Goal: Find specific page/section: Find specific page/section

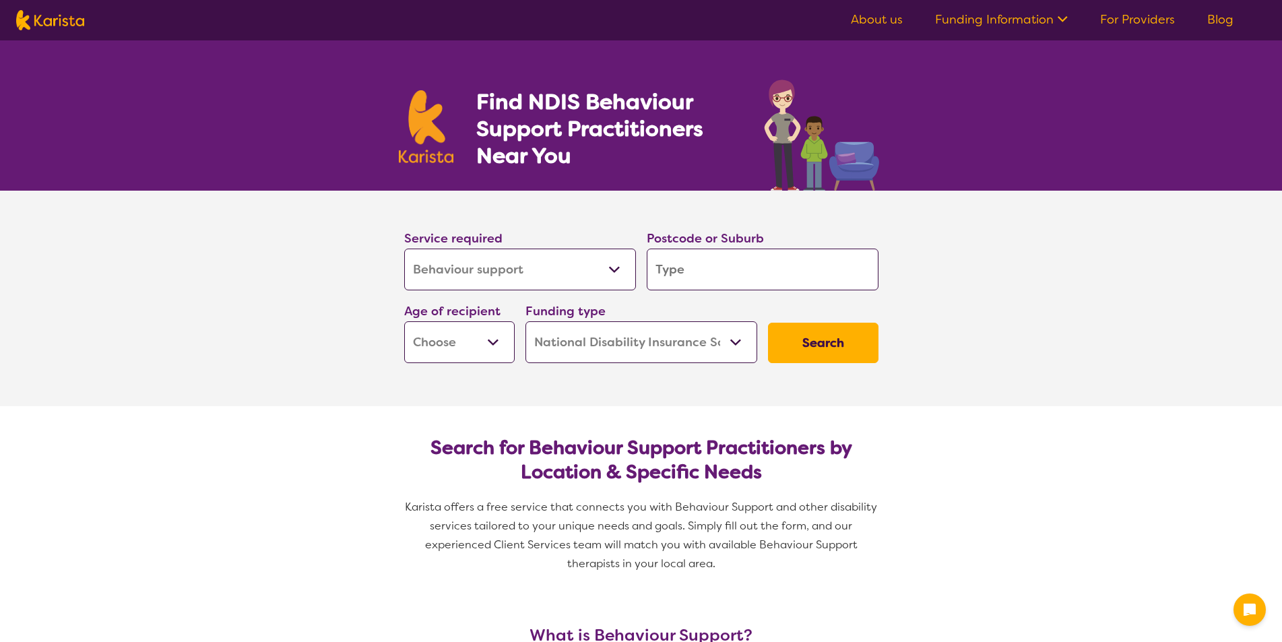
select select "Behaviour support"
select select "NDIS"
select select "Behaviour support"
select select "NDIS"
click at [695, 277] on input "search" at bounding box center [763, 270] width 232 height 42
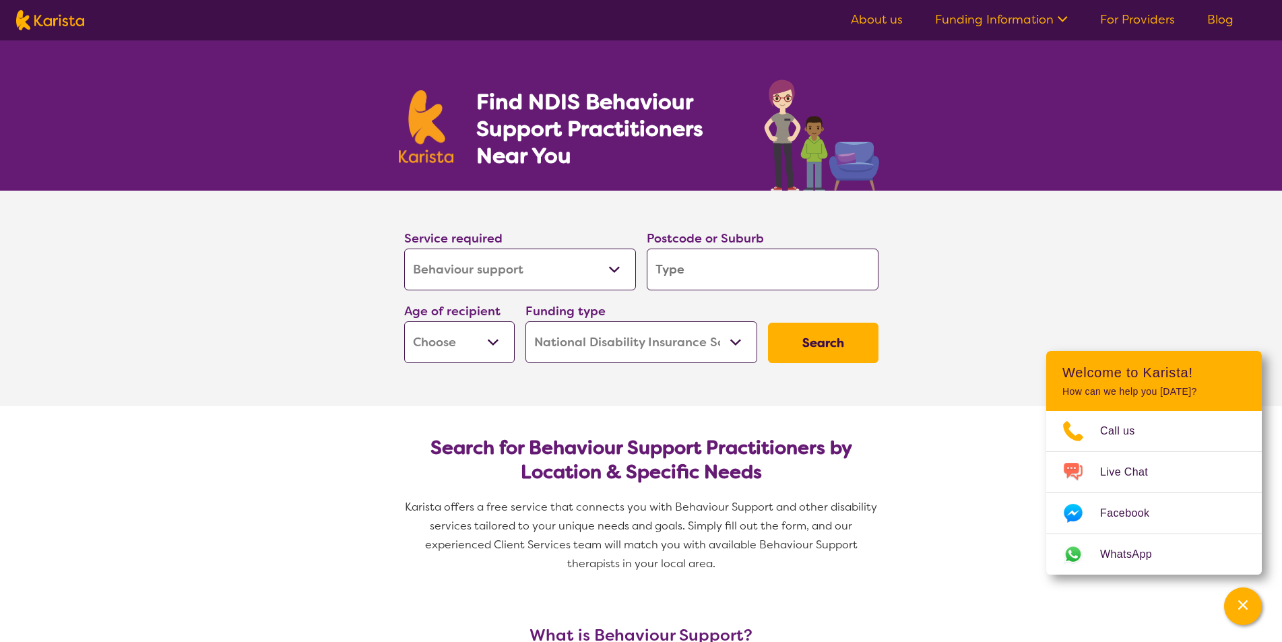
type input "w"
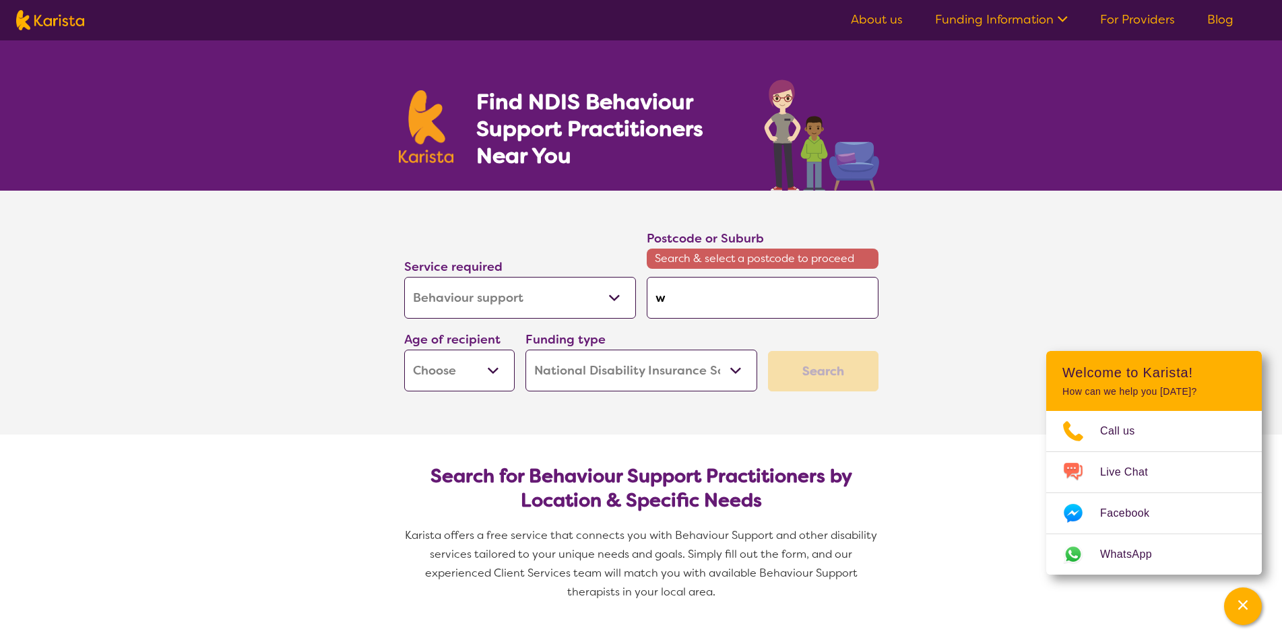
type input "wo"
type input "woo"
type input "wood"
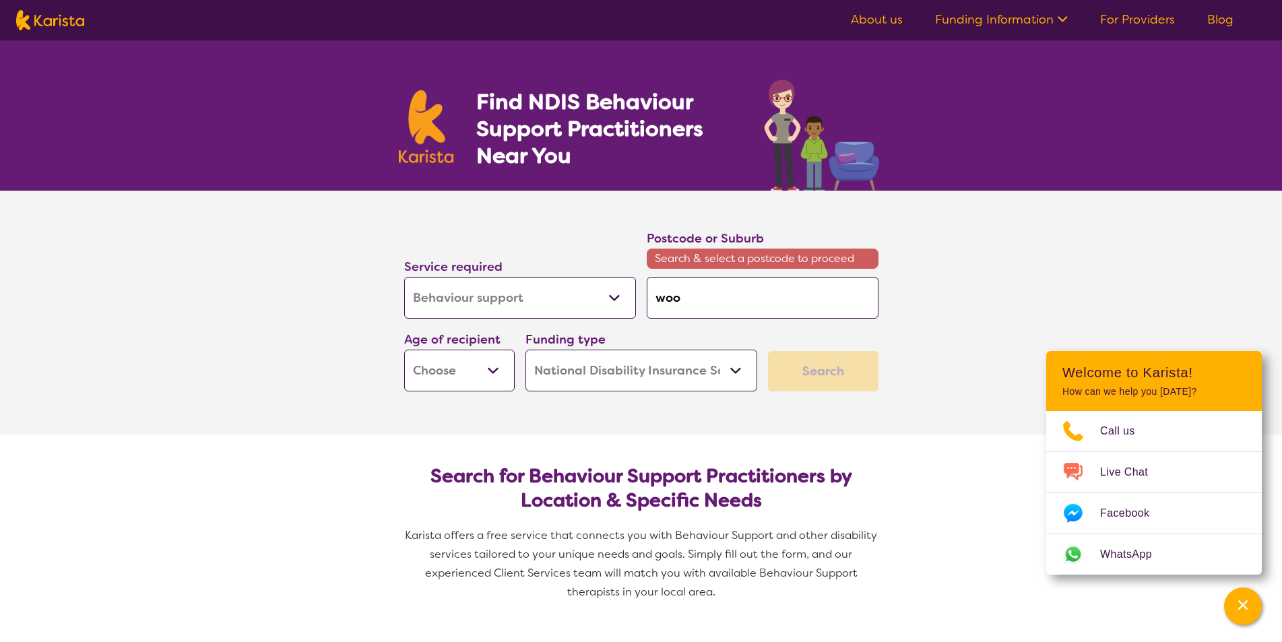
type input "wood"
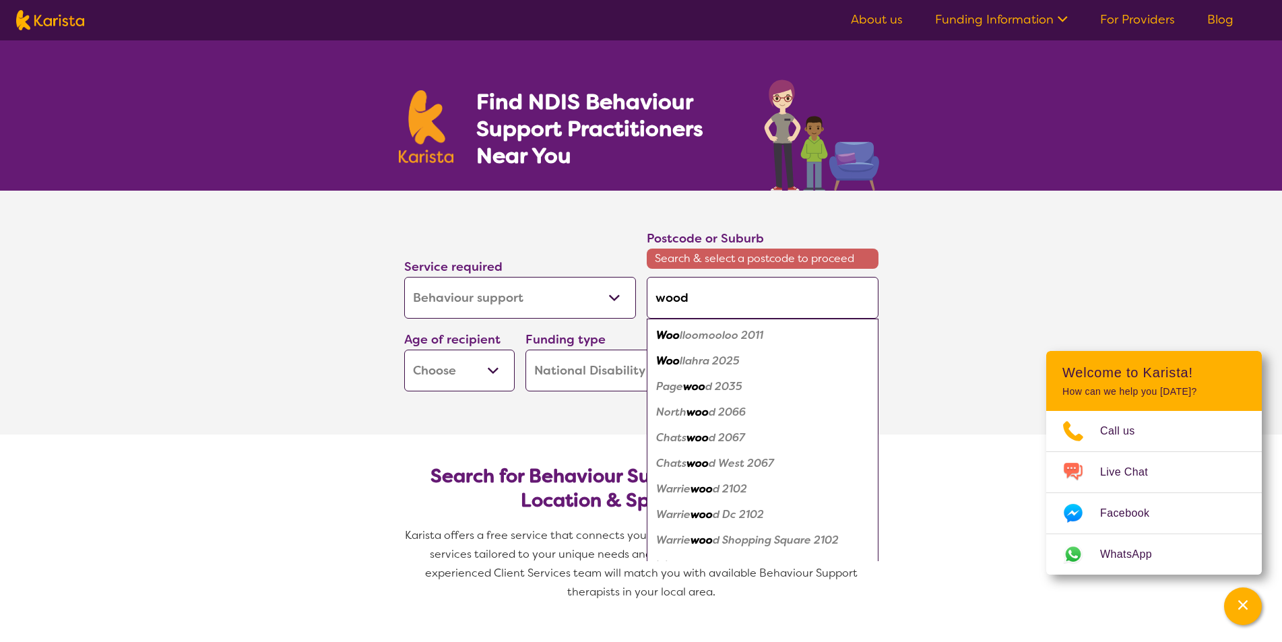
type input "woodr"
type input "woodri"
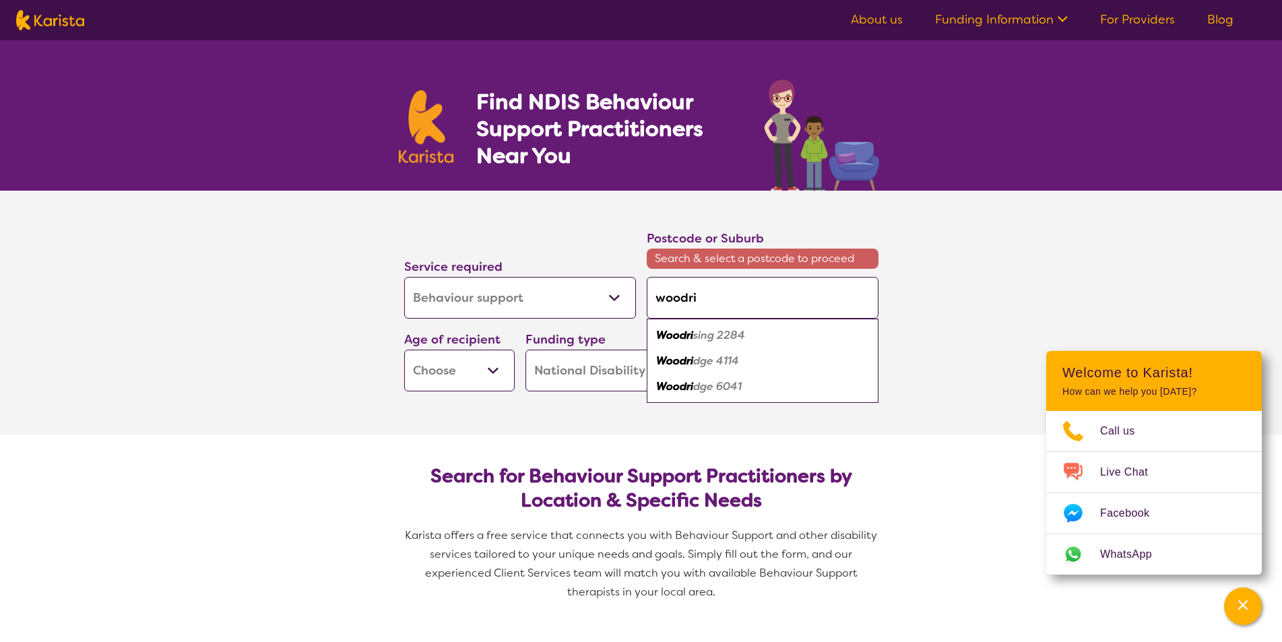
type input "woodrid"
type input "woodridg"
type input "woodridge"
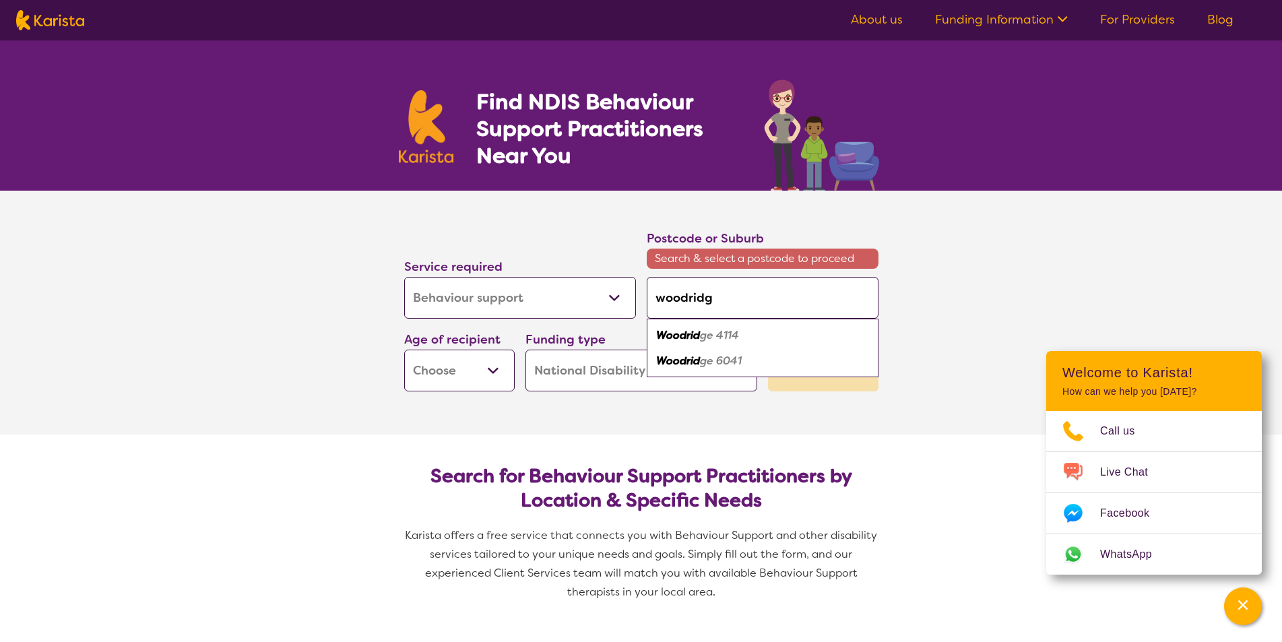
type input "woodridge"
click at [698, 338] on em "Woodridge" at bounding box center [684, 335] width 57 height 14
type input "4114"
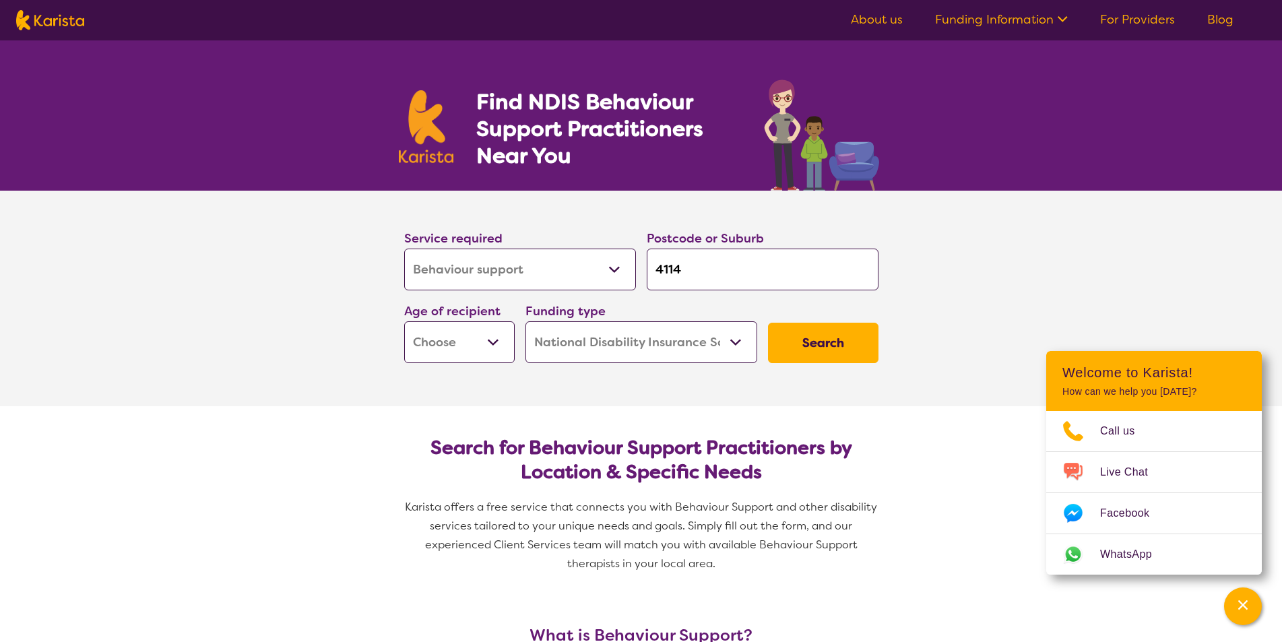
click at [731, 341] on select "Home Care Package (HCP) National Disability Insurance Scheme (NDIS) I don't know" at bounding box center [641, 342] width 232 height 42
select select "i-don-t-know"
click at [525, 321] on select "Home Care Package (HCP) National Disability Insurance Scheme (NDIS) I don't know" at bounding box center [641, 342] width 232 height 42
select select "i-don-t-know"
click at [494, 340] on select "Early Childhood - 0 to 9 Child - 10 to 11 Adolescent - 12 to 17 Adult - 18 to 6…" at bounding box center [459, 342] width 110 height 42
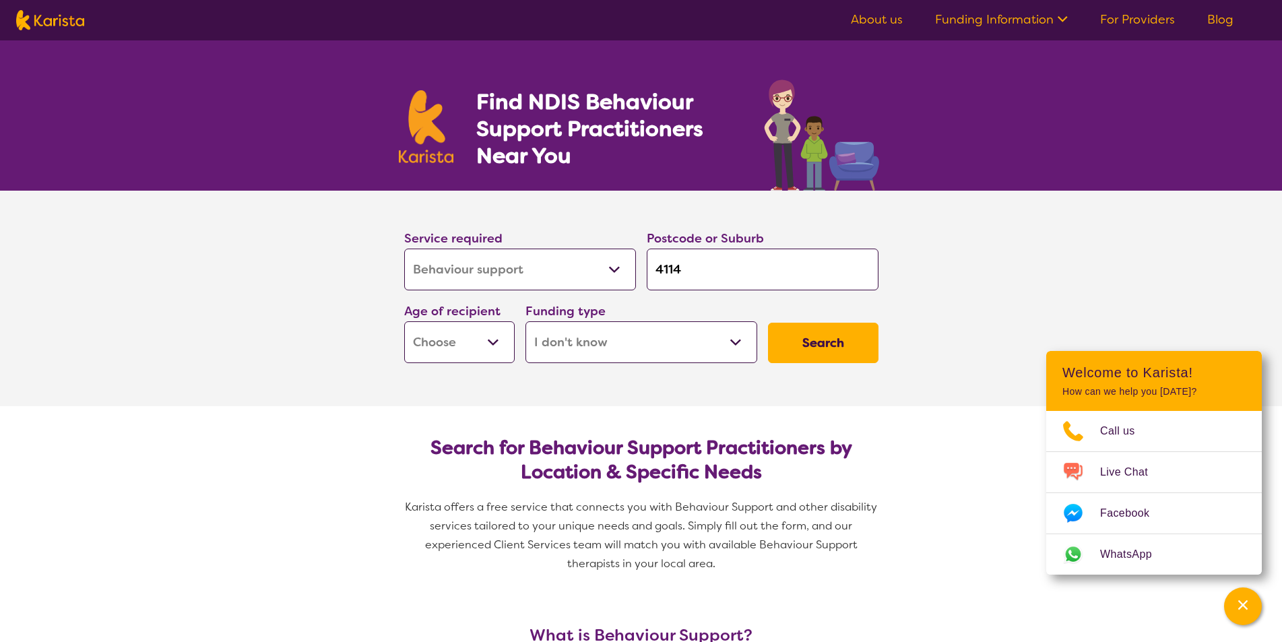
select select "AS"
click at [404, 321] on select "Early Childhood - 0 to 9 Child - 10 to 11 Adolescent - 12 to 17 Adult - 18 to 6…" at bounding box center [459, 342] width 110 height 42
select select "AS"
click at [811, 342] on button "Search" at bounding box center [823, 343] width 110 height 40
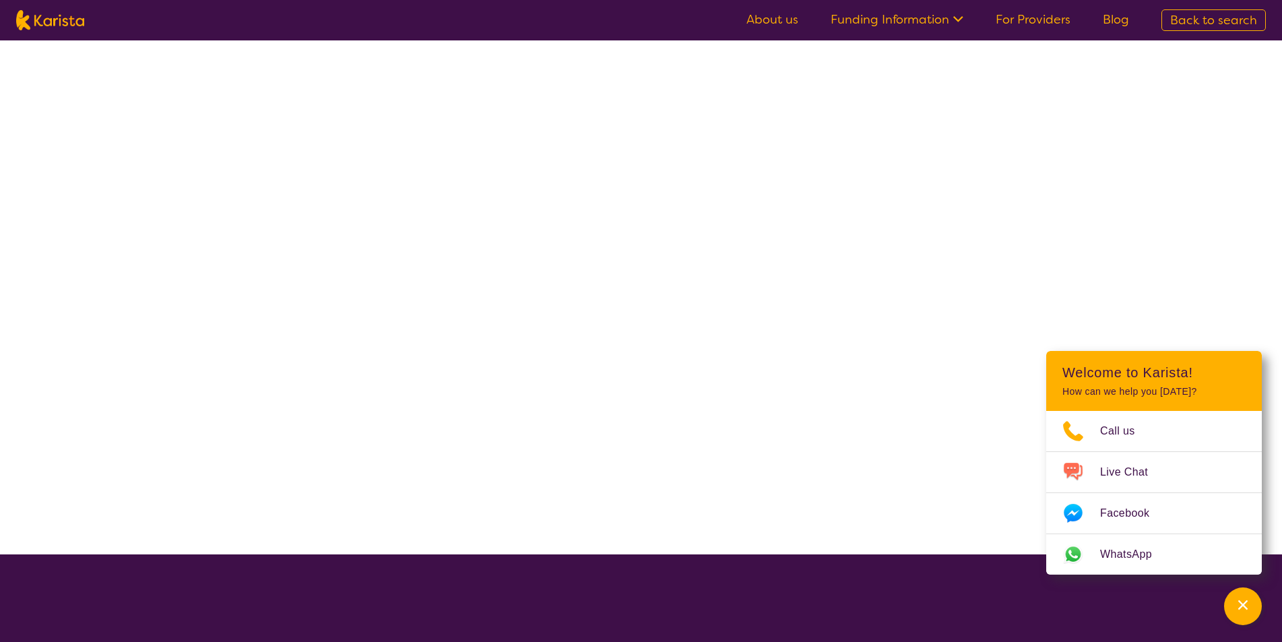
select select "Behaviour support"
select select "AS"
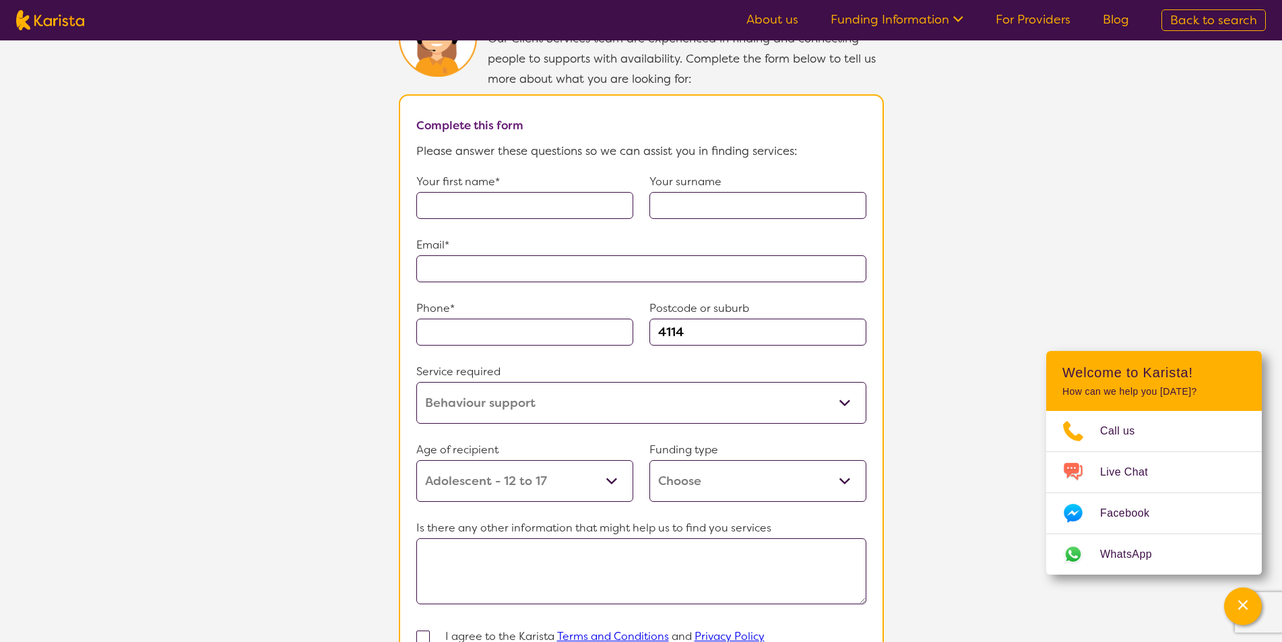
scroll to position [1078, 0]
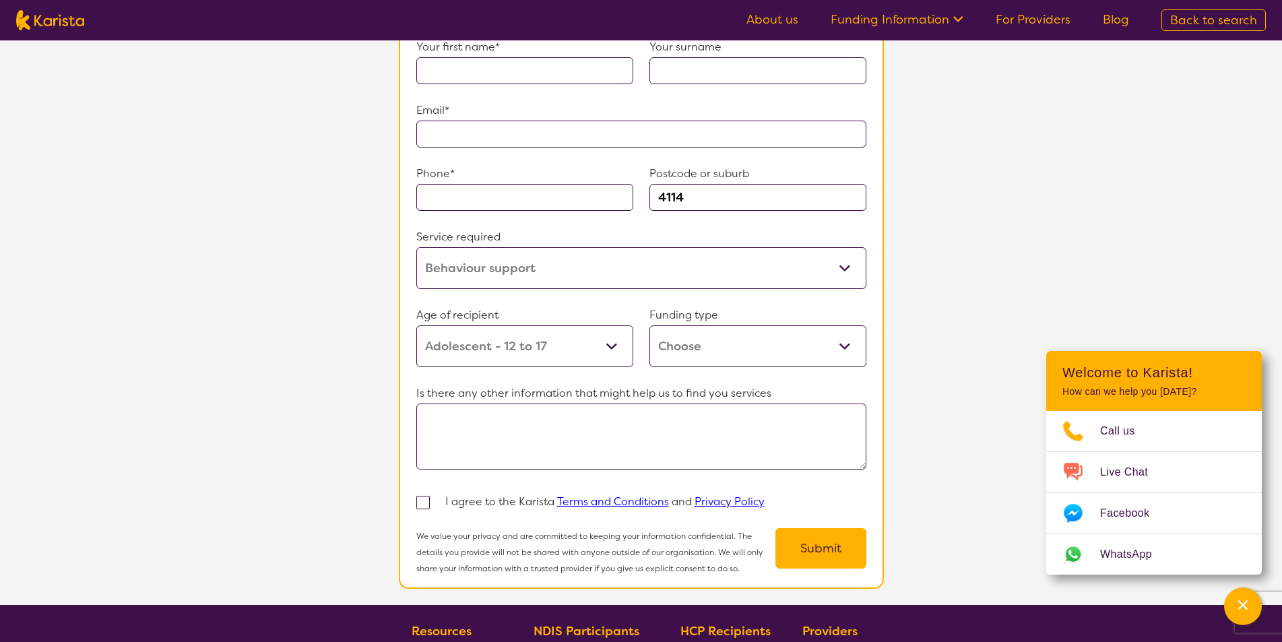
click at [846, 341] on select "Home Care Package (HCP) Home Care Package - Level 1 Home Care Package - Level 2…" at bounding box center [757, 346] width 217 height 42
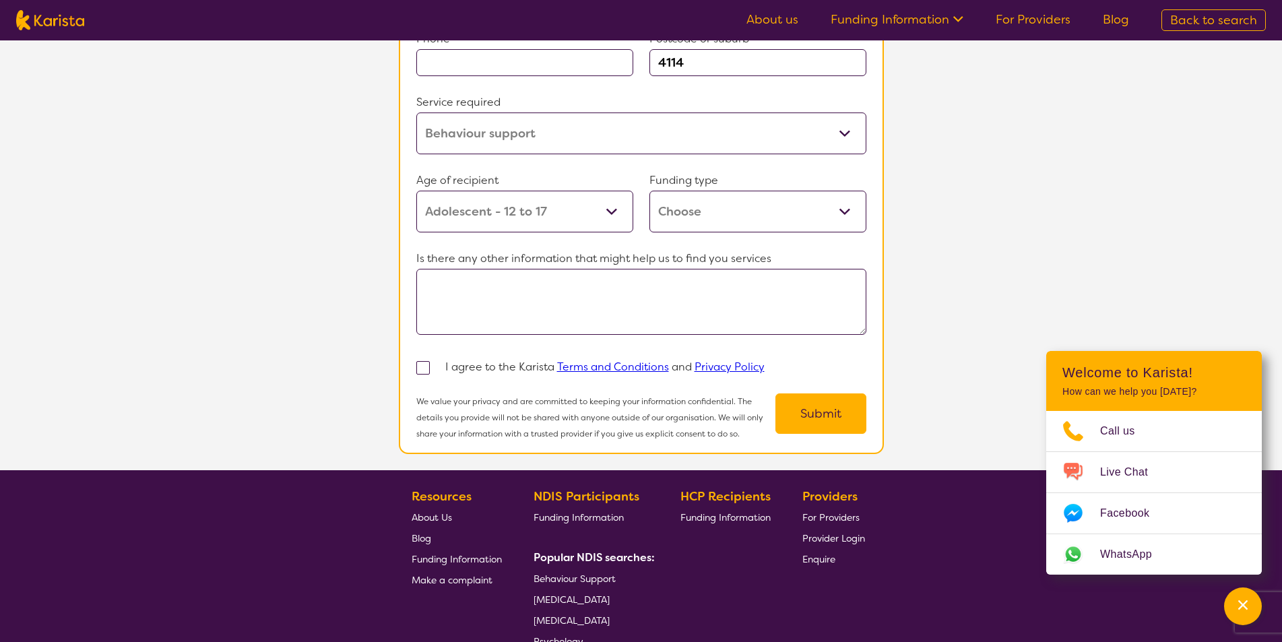
scroll to position [1011, 0]
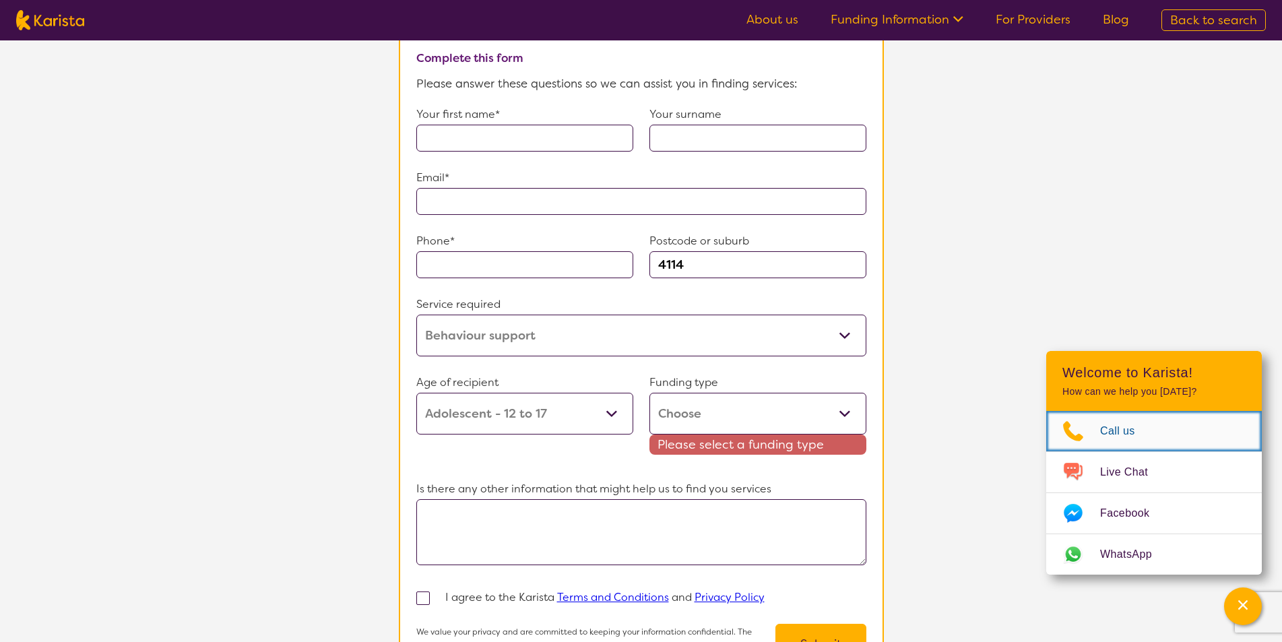
click at [1110, 430] on span "Call us" at bounding box center [1125, 431] width 51 height 20
